Goal: Information Seeking & Learning: Check status

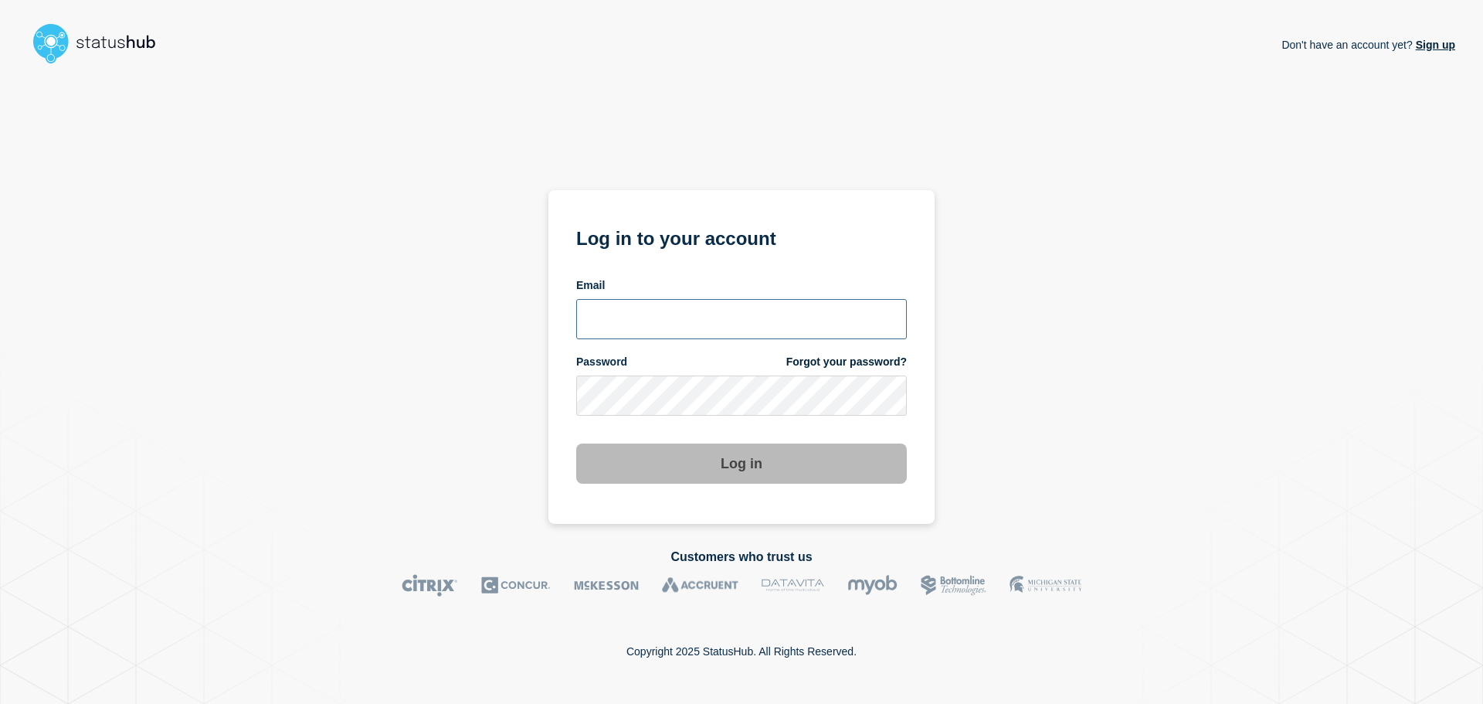
type input "ronnie.snow@conexon.us"
click at [695, 438] on div "Log in" at bounding box center [741, 457] width 331 height 53
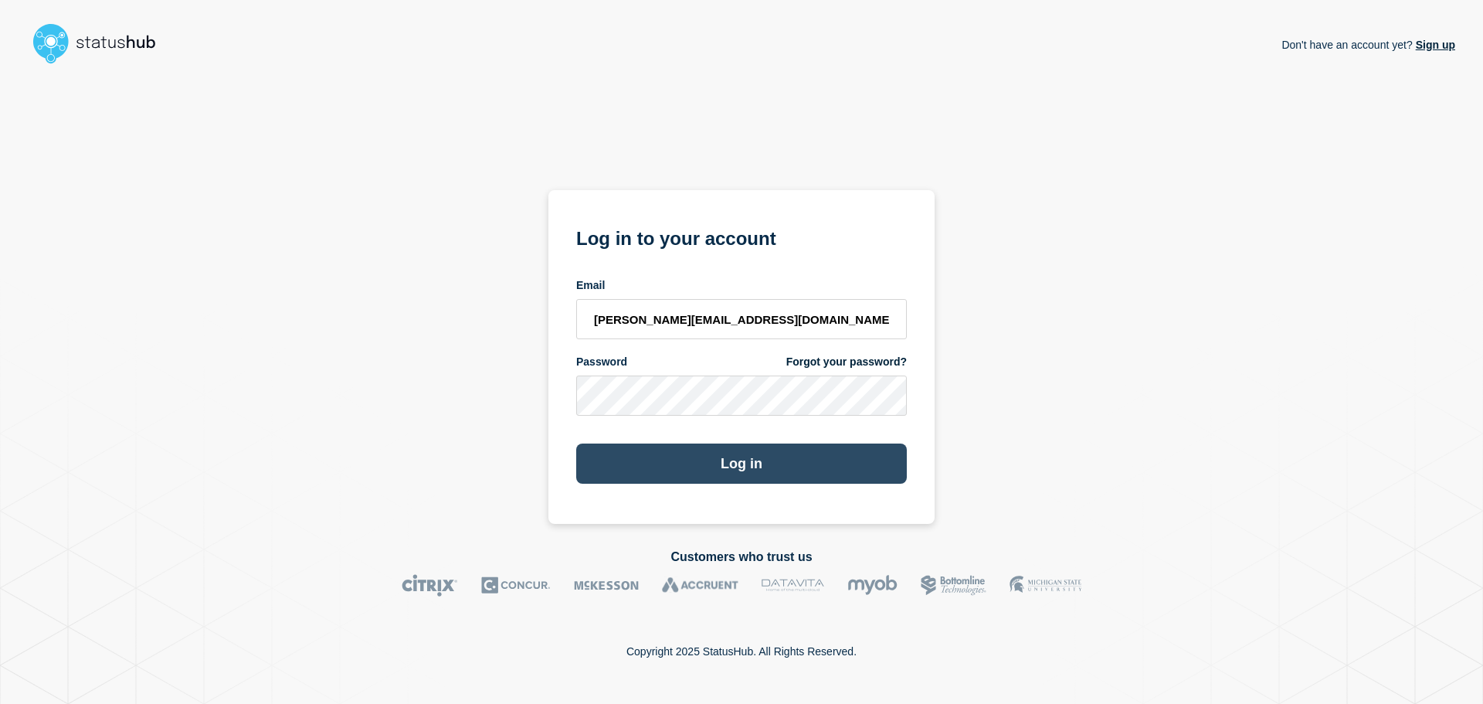
click at [698, 450] on button "Log in" at bounding box center [741, 463] width 331 height 40
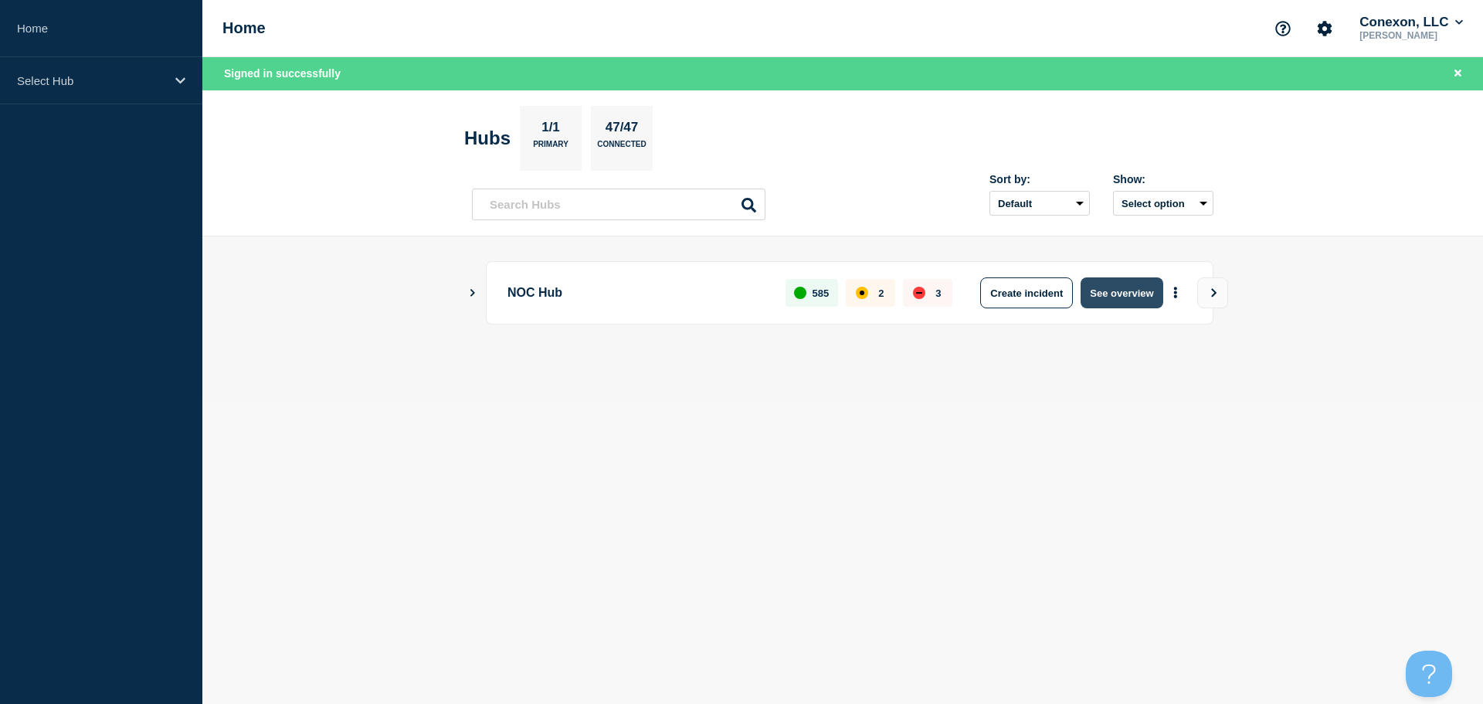
click at [1089, 292] on button "See overview" at bounding box center [1122, 292] width 82 height 31
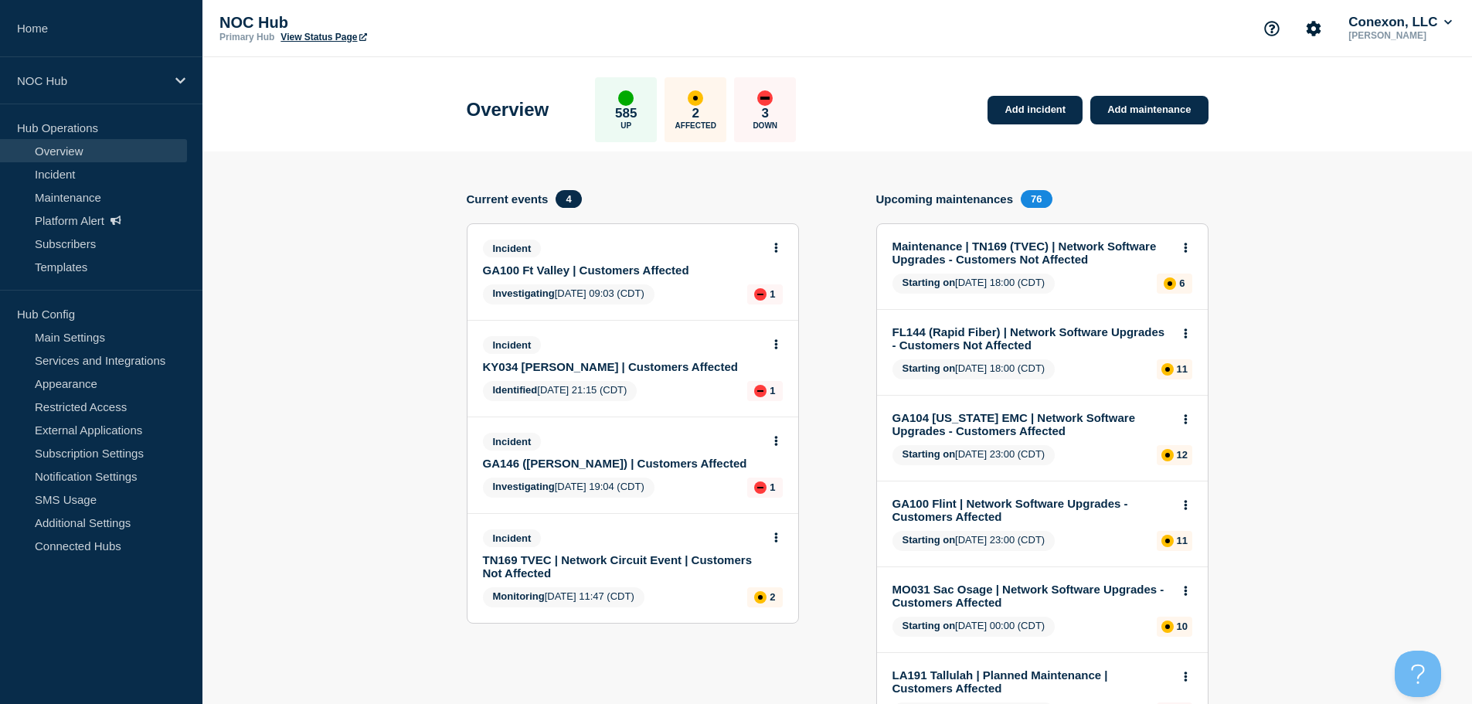
drag, startPoint x: 783, startPoint y: 436, endPoint x: 778, endPoint y: 443, distance: 9.0
click at [783, 436] on div "Incident GA146 (Mitchell) | Customers Affected Investigating 2025-09-13 19:04 (…" at bounding box center [632, 465] width 331 height 96
click at [778, 443] on button at bounding box center [776, 441] width 13 height 13
click at [779, 483] on link "View incident" at bounding box center [769, 478] width 63 height 12
click at [774, 350] on button at bounding box center [776, 344] width 13 height 13
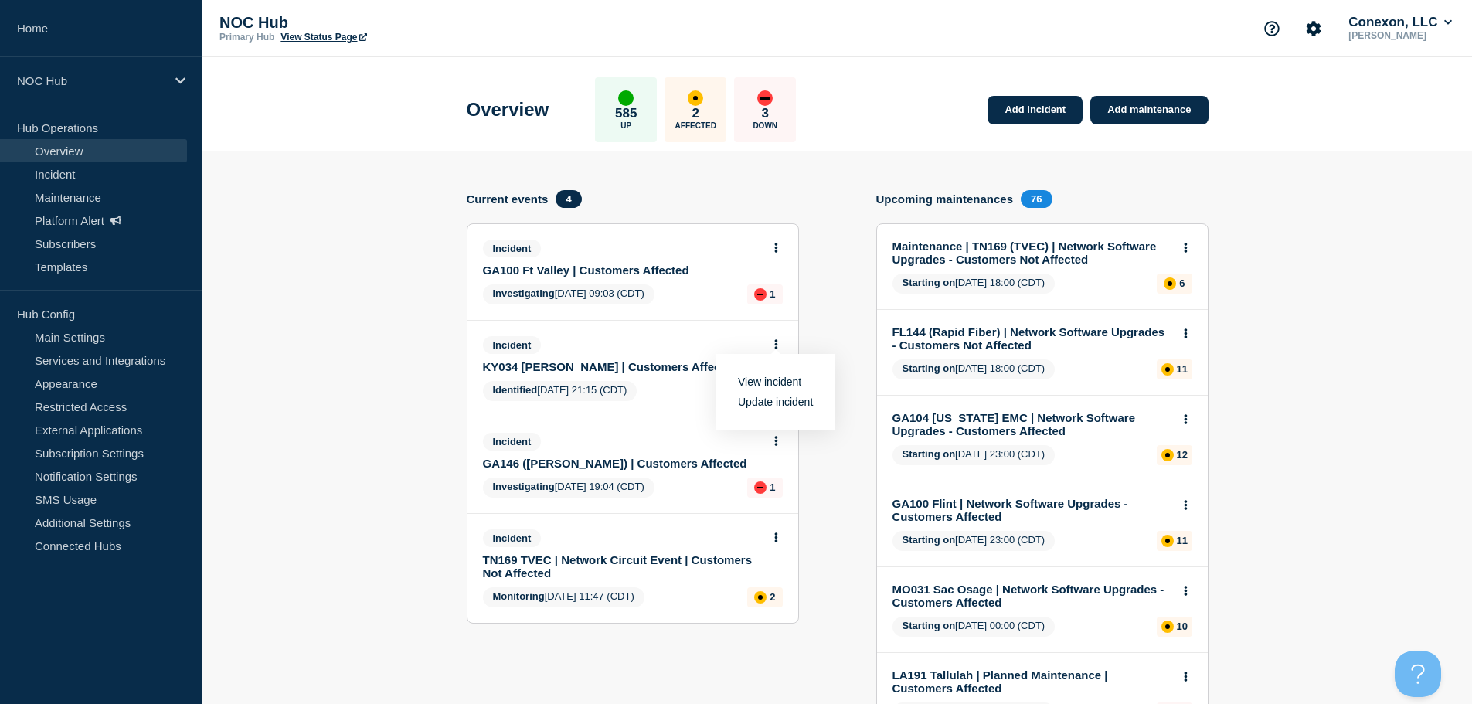
click at [769, 377] on link "View incident" at bounding box center [769, 381] width 63 height 12
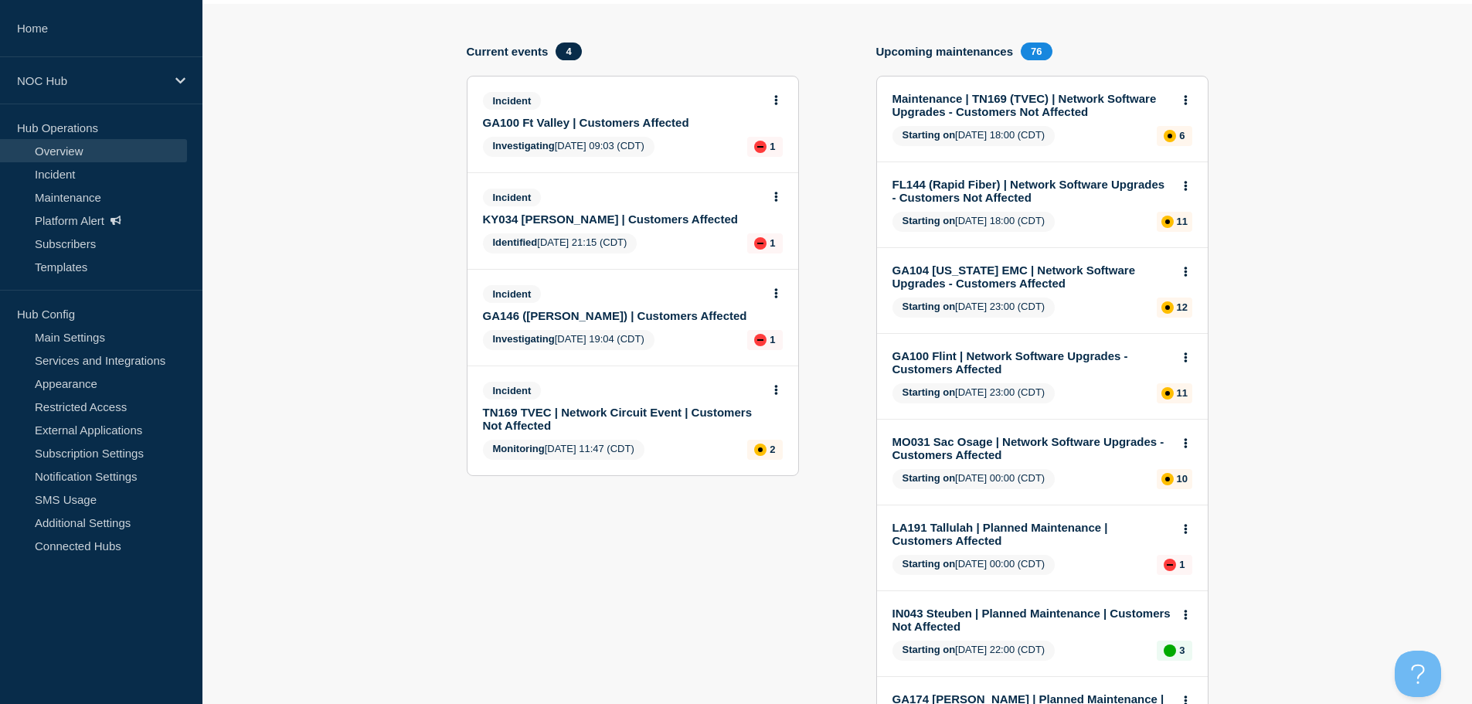
scroll to position [155, 0]
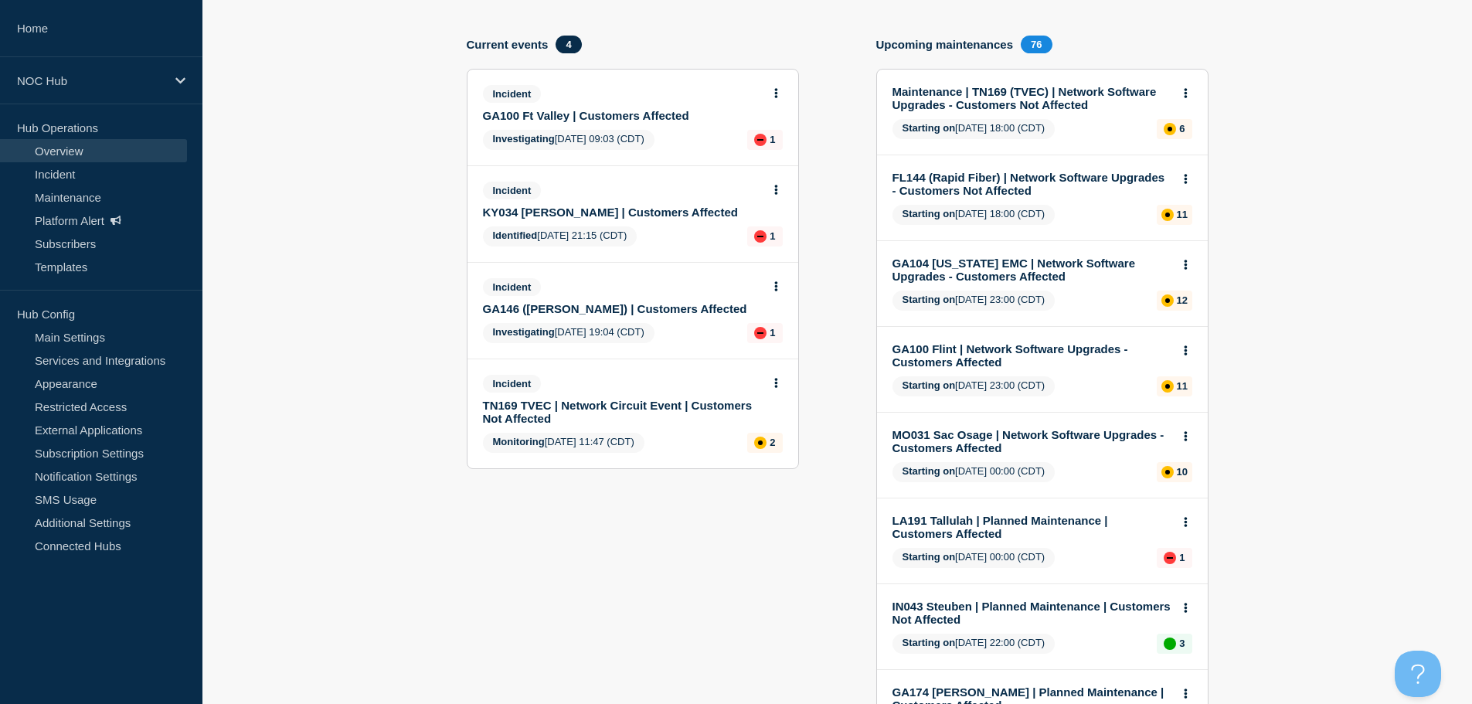
click at [774, 192] on icon at bounding box center [776, 190] width 4 height 10
click at [781, 93] on button at bounding box center [776, 93] width 13 height 13
click at [780, 127] on link "View incident" at bounding box center [769, 130] width 63 height 12
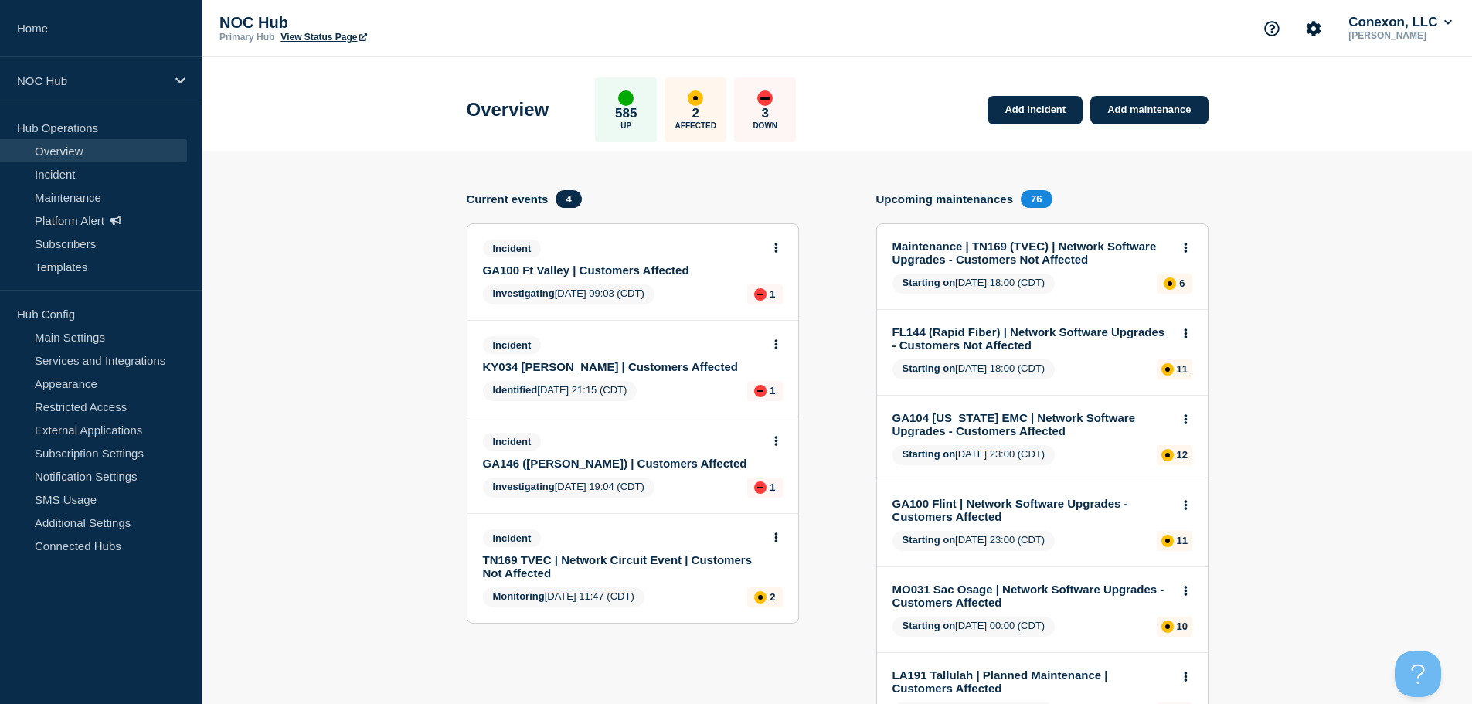
click at [773, 341] on body "Home NOC Hub Hub Operations Overview Incident Maintenance Platform Alert Subscr…" at bounding box center [736, 352] width 1472 height 704
click at [770, 344] on button at bounding box center [776, 344] width 13 height 13
click at [773, 345] on button at bounding box center [776, 344] width 13 height 13
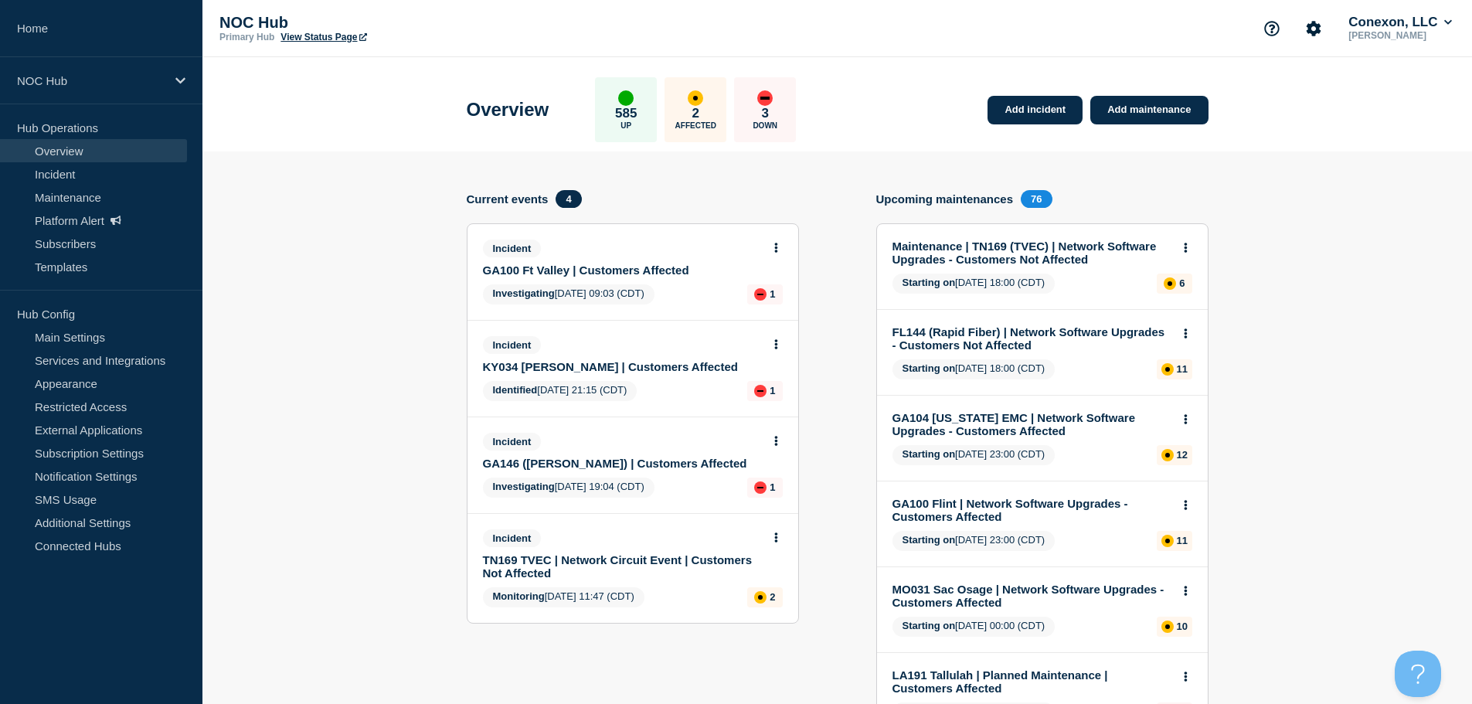
click at [773, 345] on button at bounding box center [776, 344] width 13 height 13
click at [844, 302] on div "Add incident Add maintenance Current events 4 Incident GA100 Ft Valley | Custom…" at bounding box center [838, 672] width 742 height 964
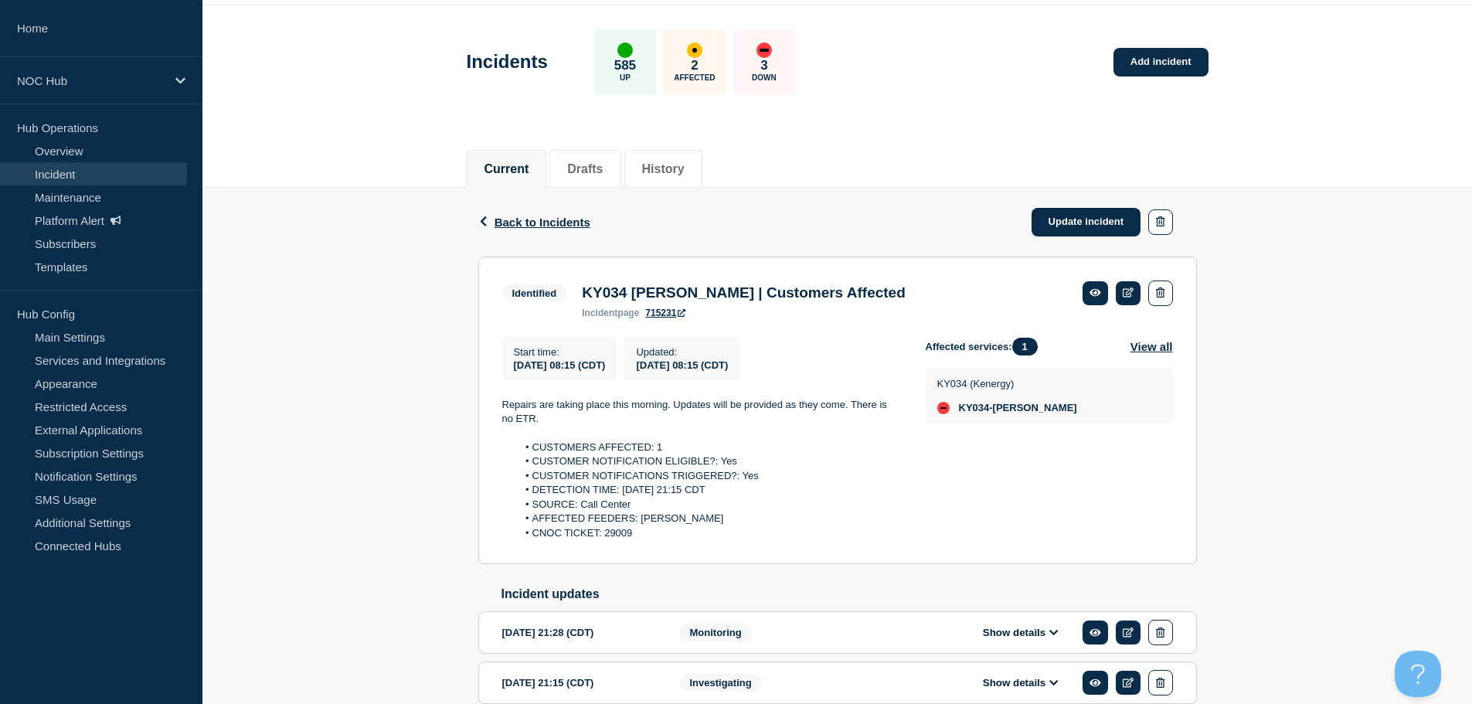
scroll to position [77, 0]
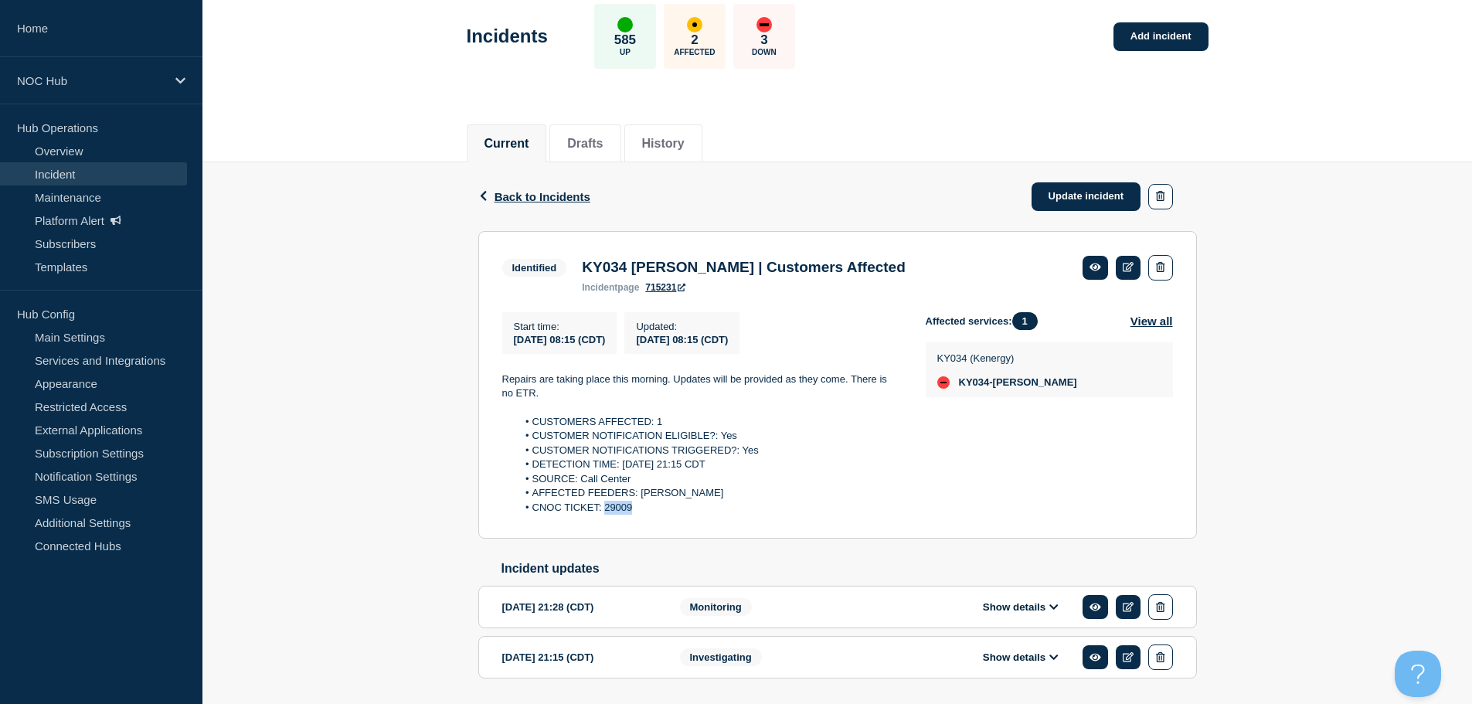
drag, startPoint x: 645, startPoint y: 511, endPoint x: 605, endPoint y: 510, distance: 40.2
click at [605, 510] on li "CNOC TICKET: 29009" at bounding box center [709, 508] width 384 height 14
copy li "29009"
